Goal: Information Seeking & Learning: Understand process/instructions

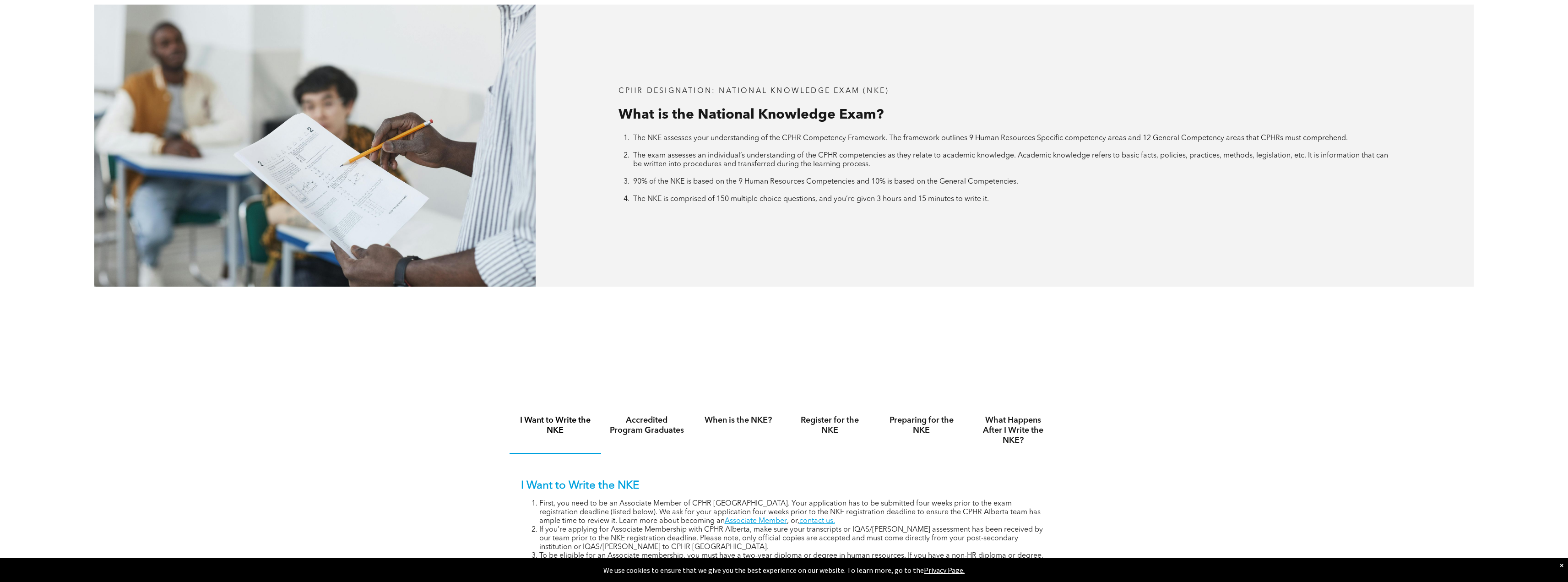
scroll to position [595, 0]
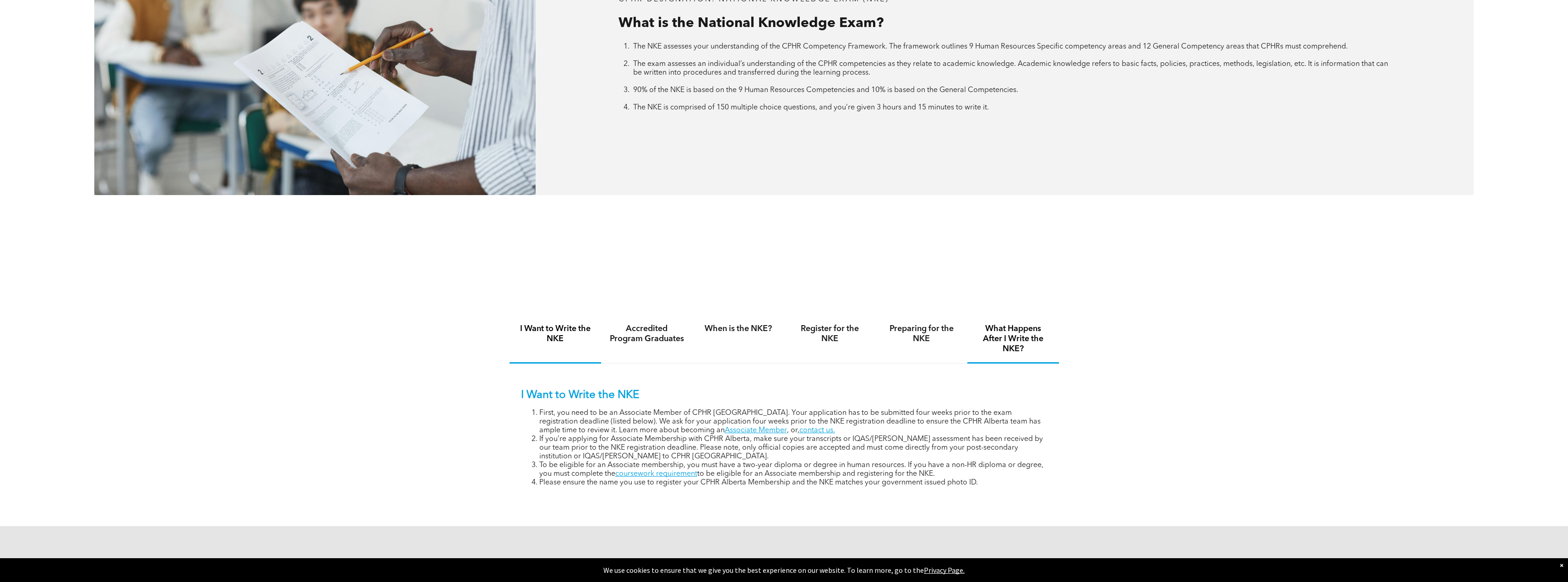
click at [1002, 329] on h4 "What Happens After I Write the NKE?" at bounding box center [1013, 339] width 75 height 30
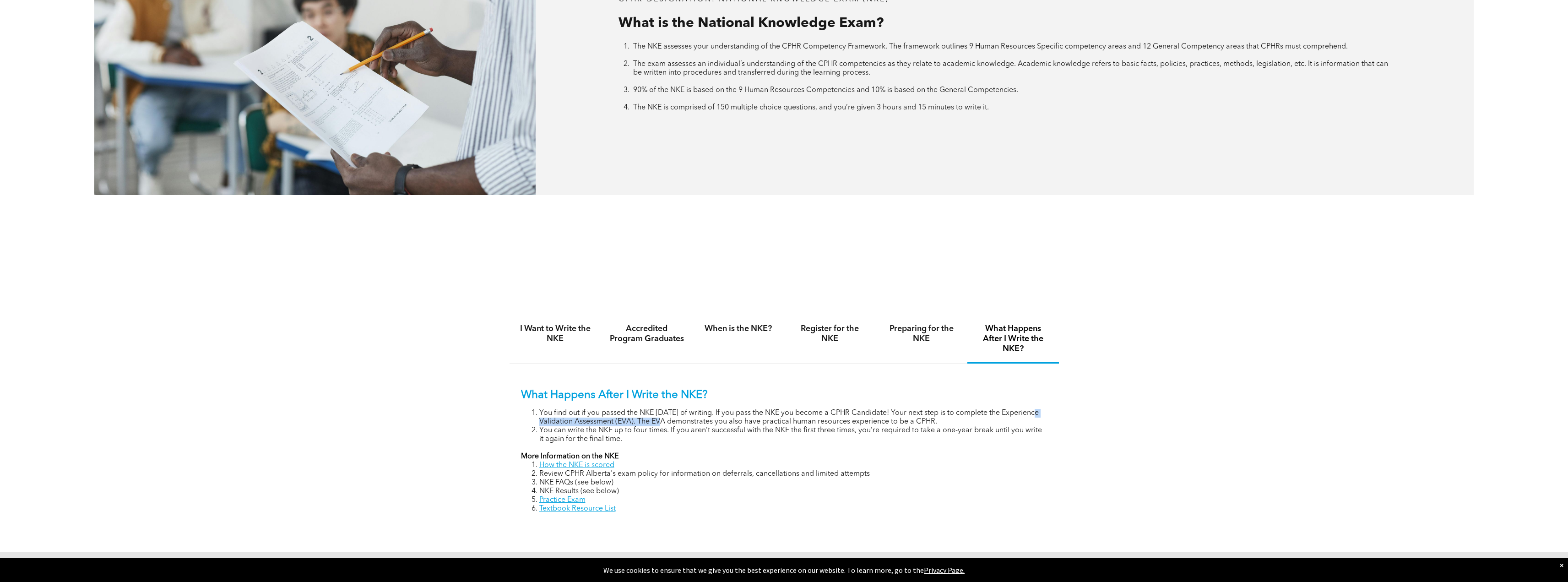
drag, startPoint x: 542, startPoint y: 420, endPoint x: 671, endPoint y: 416, distance: 129.1
click at [673, 418] on li "You find out if you passed the NKE within 8 weeks of writing. If you pass the N…" at bounding box center [793, 418] width 508 height 18
copy li "xperience Validation Assessment (EVA)"
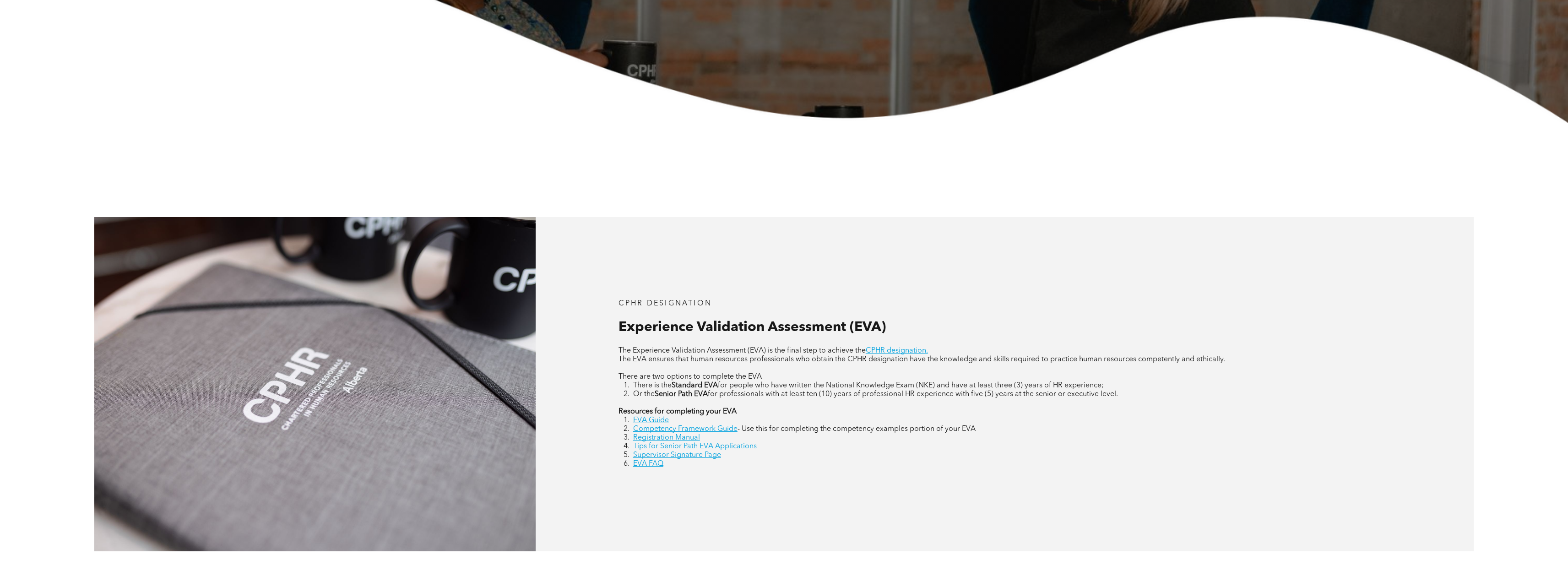
scroll to position [458, 0]
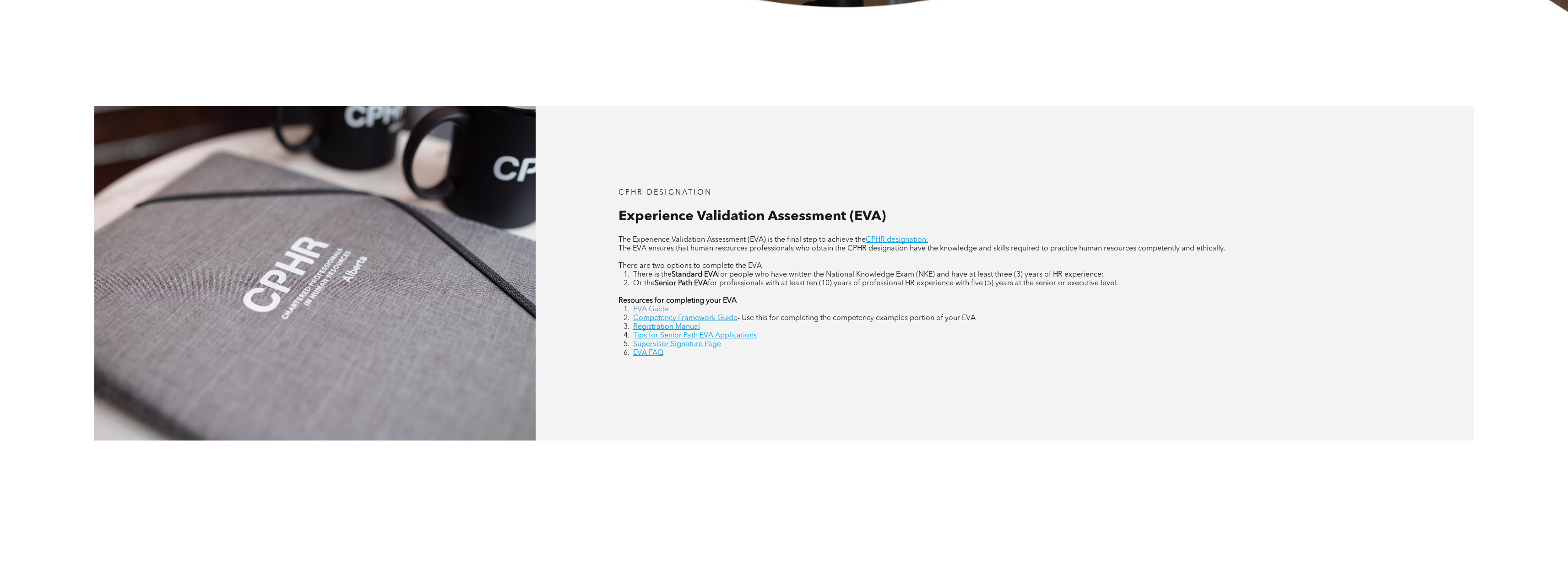
click at [660, 312] on link "EVA Guide" at bounding box center [651, 309] width 36 height 7
